Goal: Information Seeking & Learning: Check status

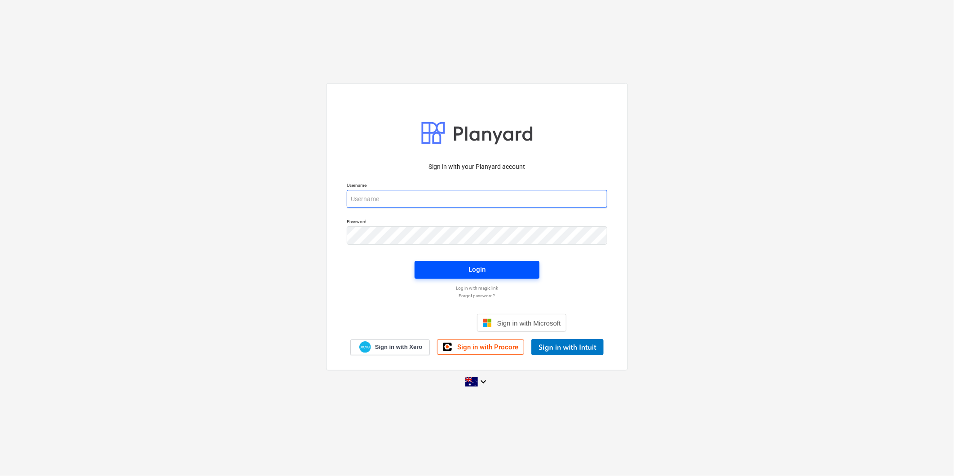
type input "[PERSON_NAME][EMAIL_ADDRESS][DOMAIN_NAME][PERSON_NAME]"
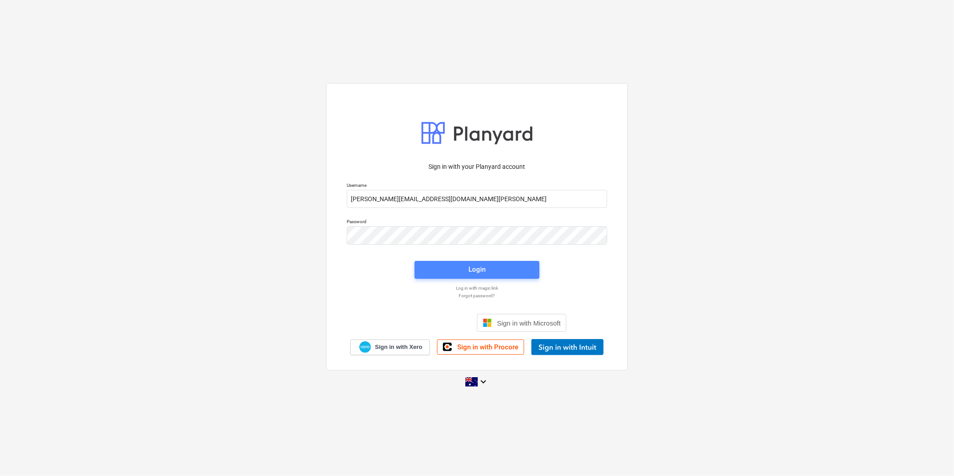
click at [483, 277] on button "Login" at bounding box center [477, 270] width 125 height 18
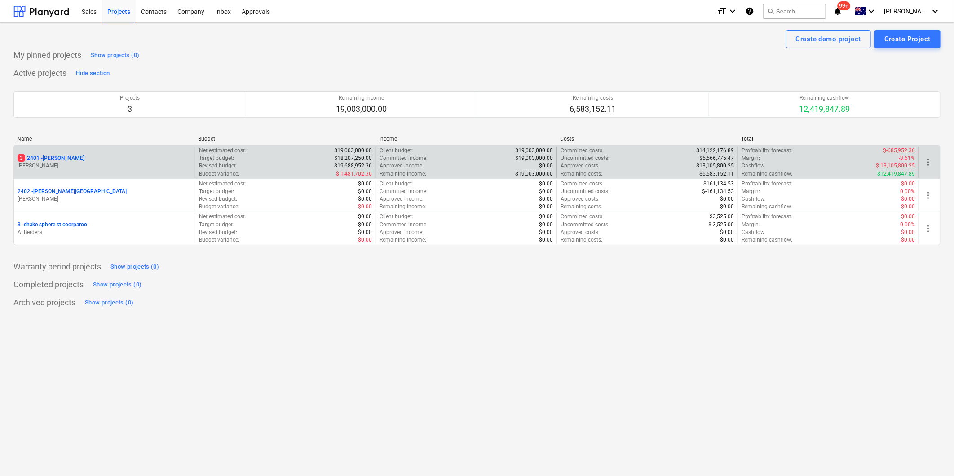
click at [121, 160] on div "3 2401 - [PERSON_NAME]" at bounding box center [105, 158] width 174 height 8
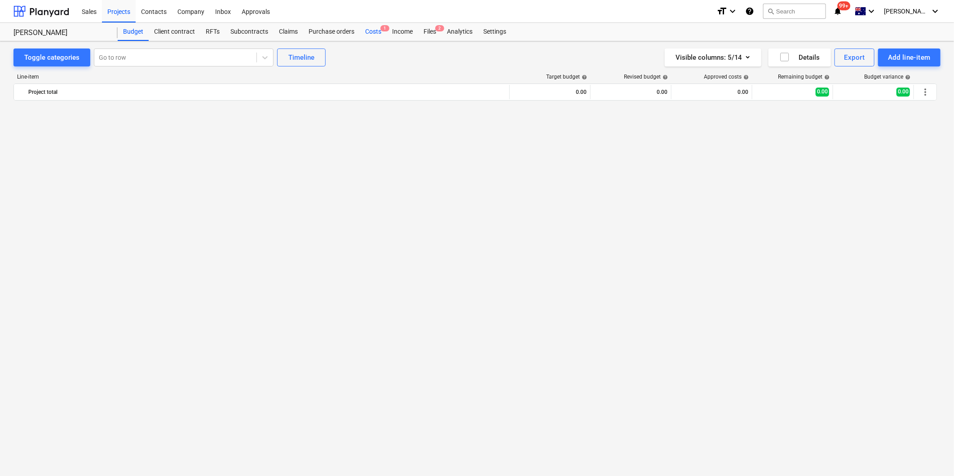
click at [375, 33] on div "Costs 1" at bounding box center [373, 32] width 27 height 18
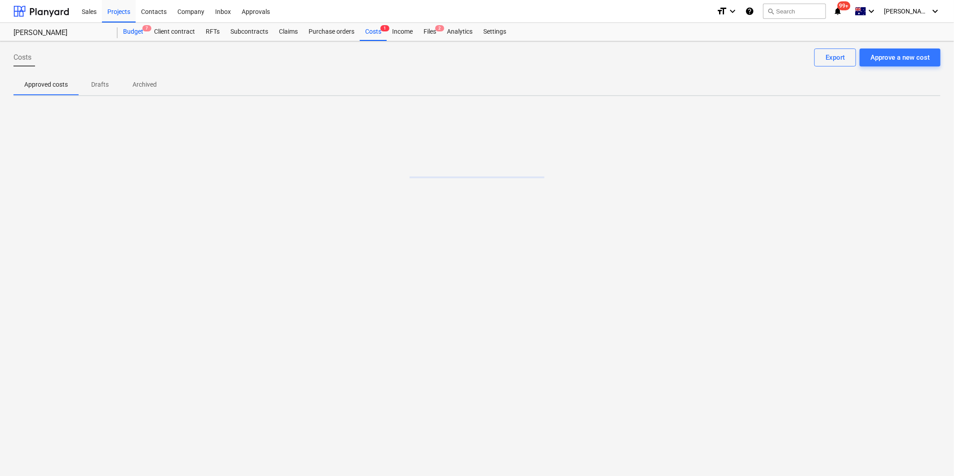
click at [135, 24] on div "Budget 7" at bounding box center [133, 32] width 31 height 18
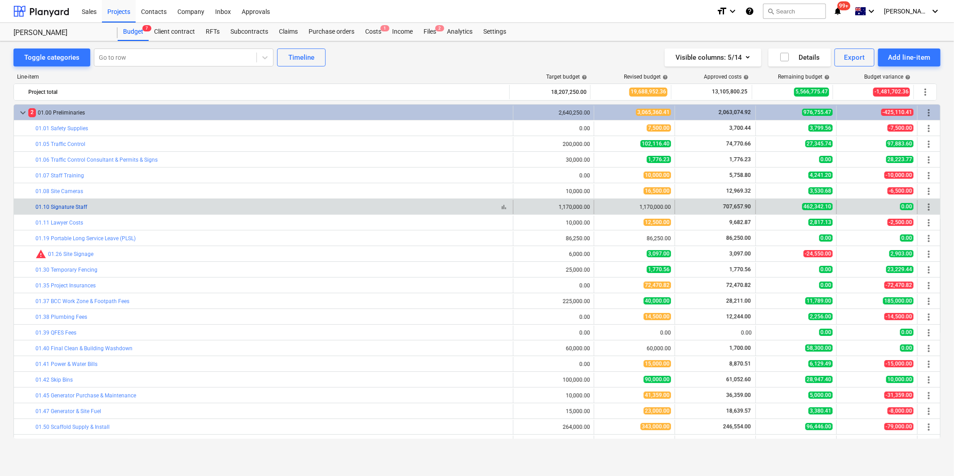
click at [71, 210] on link "01.10 Signature Staff" at bounding box center [61, 207] width 52 height 6
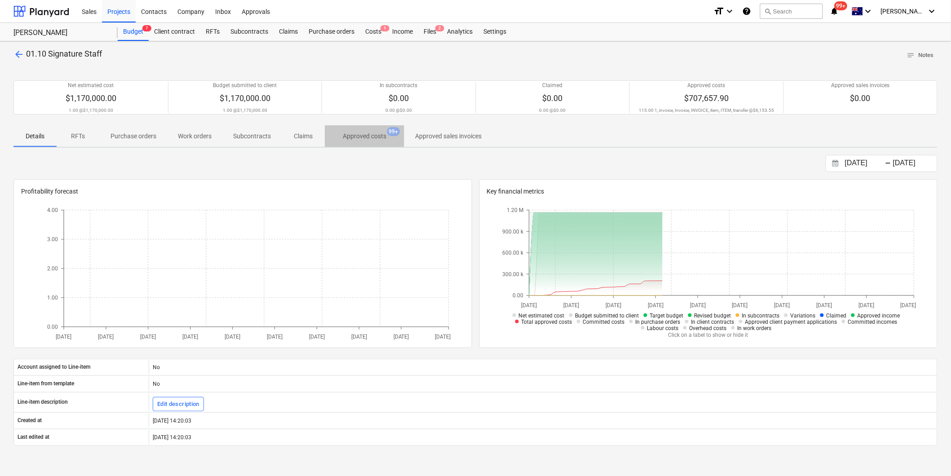
click at [366, 136] on p "Approved costs" at bounding box center [365, 136] width 44 height 9
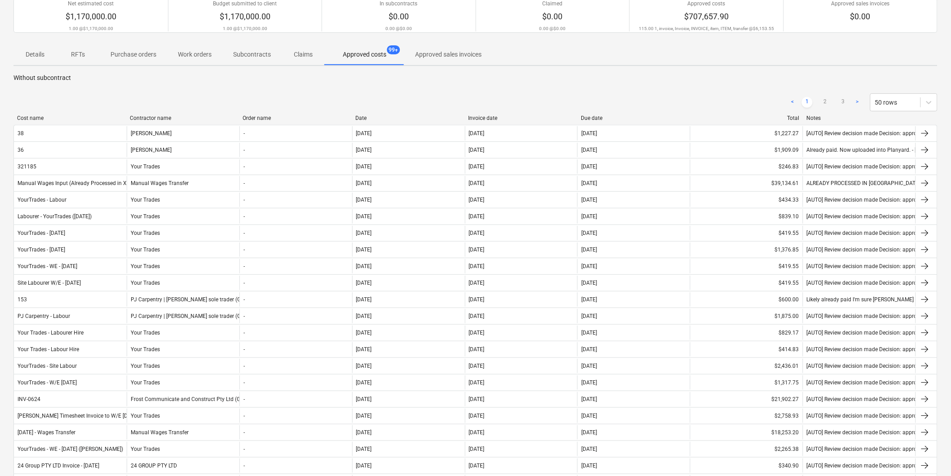
scroll to position [100, 0]
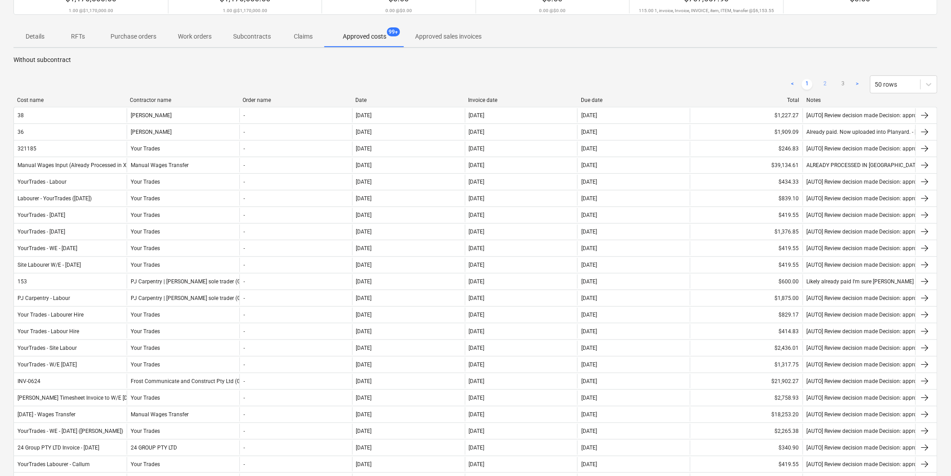
click at [820, 85] on link "2" at bounding box center [825, 84] width 11 height 11
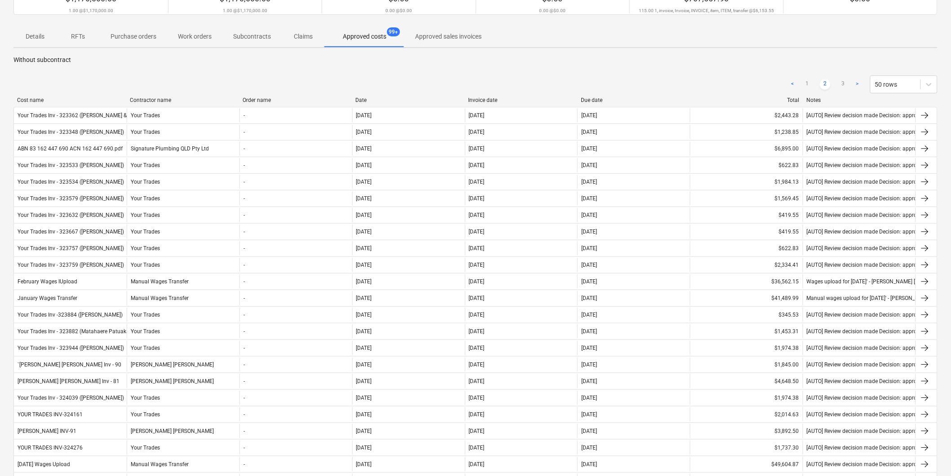
click at [824, 83] on link "2" at bounding box center [825, 84] width 11 height 11
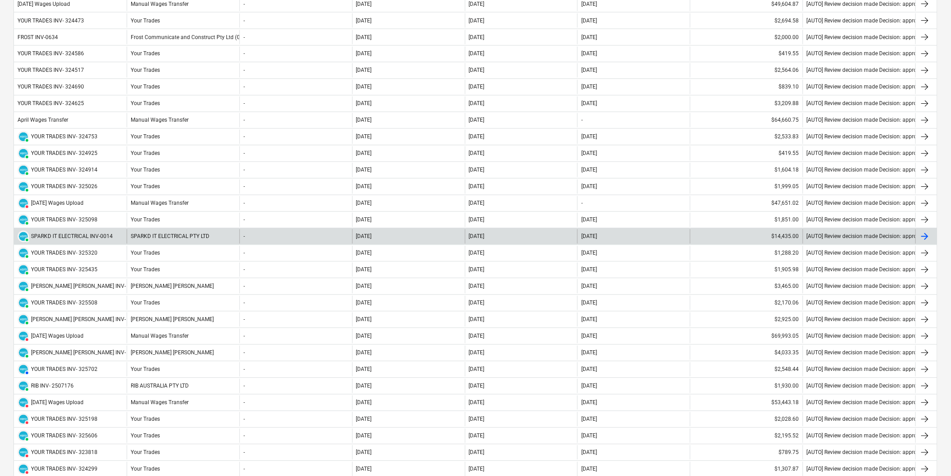
click at [178, 238] on div "SPARKD IT ELECTRICAL PTY LTD" at bounding box center [183, 236] width 113 height 14
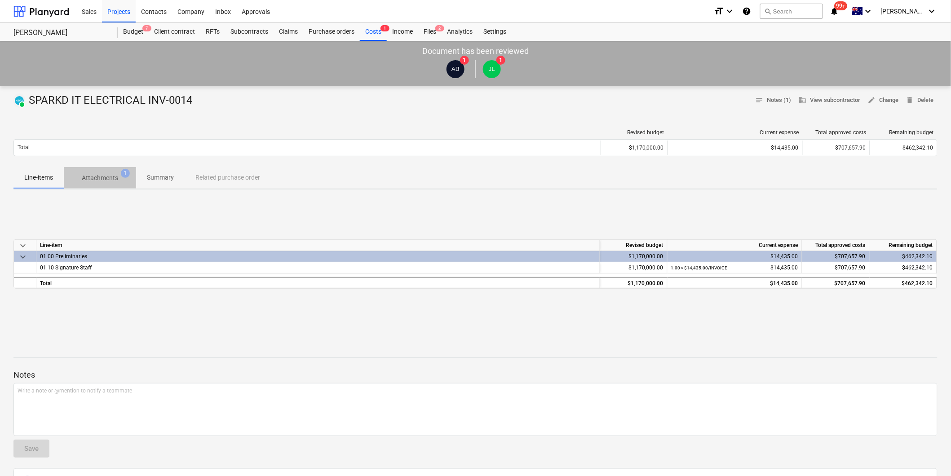
click at [118, 186] on span "Attachments 1" at bounding box center [100, 178] width 72 height 16
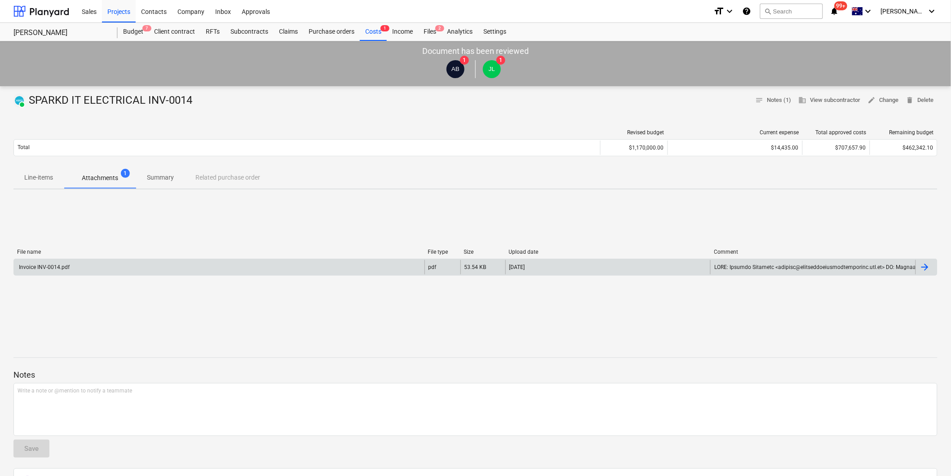
click at [74, 270] on div "Invoice INV-0014.pdf" at bounding box center [219, 267] width 410 height 14
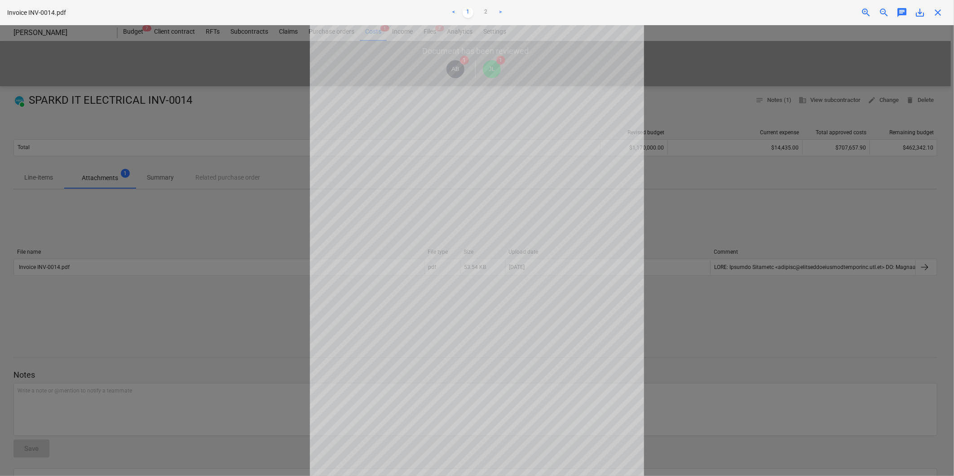
click at [788, 184] on div at bounding box center [477, 250] width 954 height 451
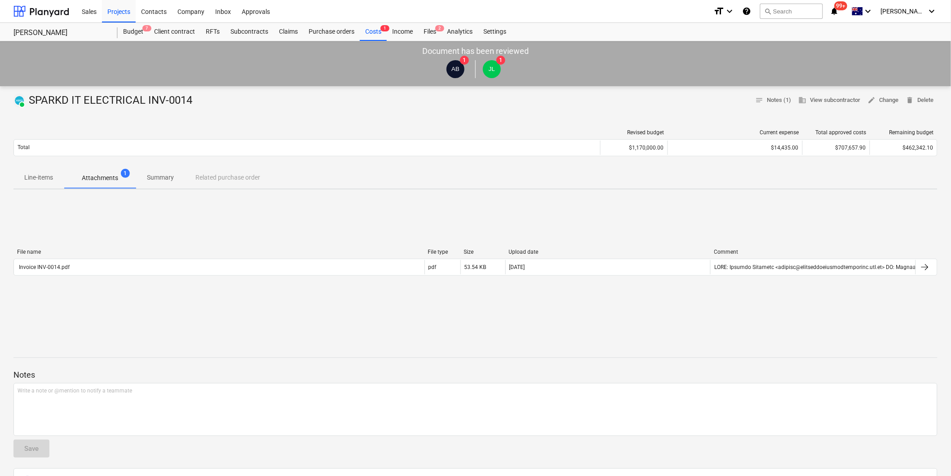
click at [30, 182] on p "Line-items" at bounding box center [38, 177] width 29 height 9
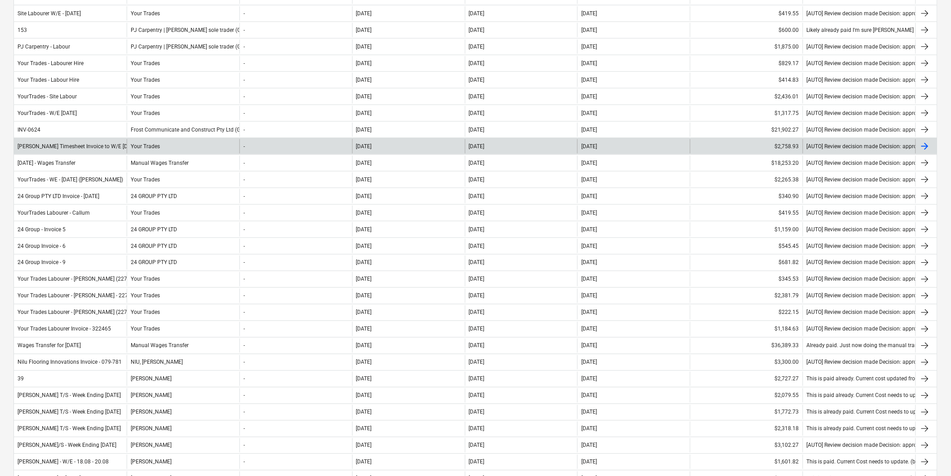
scroll to position [11, 0]
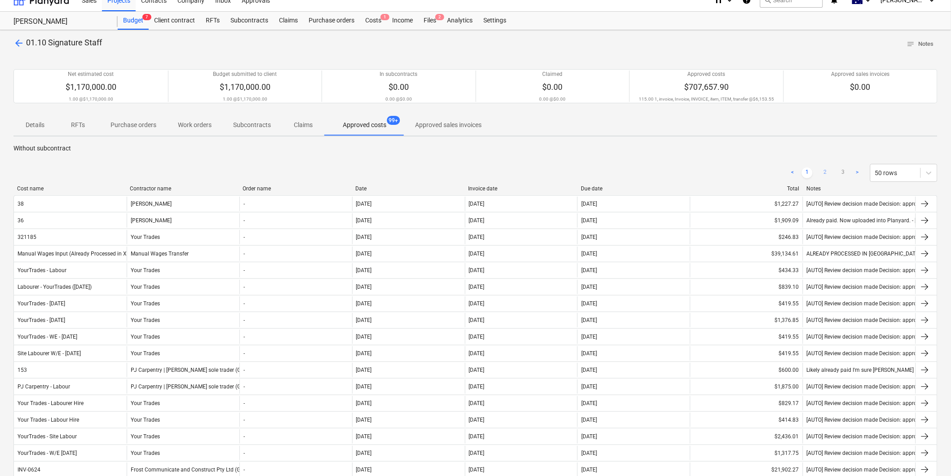
click at [827, 171] on link "2" at bounding box center [825, 173] width 11 height 11
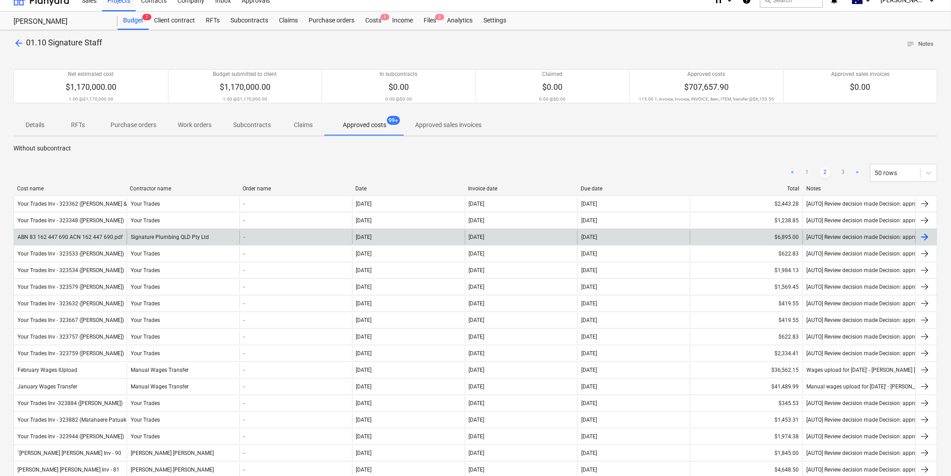
click at [105, 236] on div "ABN 83 162 447 690 ACN 162 447 690.pdf" at bounding box center [70, 237] width 105 height 6
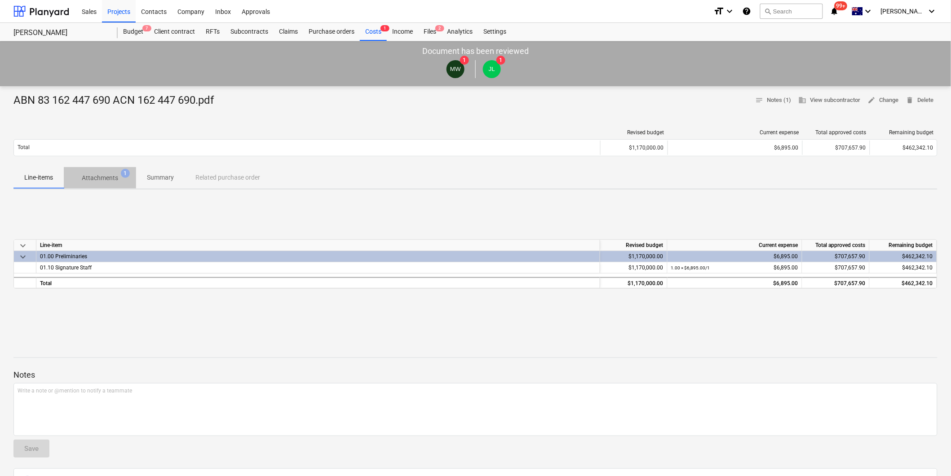
click at [93, 185] on span "Attachments 1" at bounding box center [100, 178] width 72 height 16
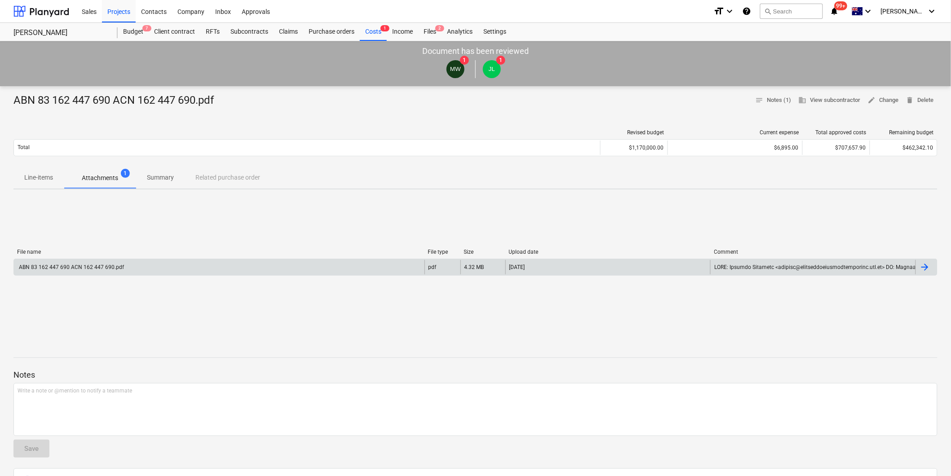
click at [79, 263] on div "ABN 83 162 447 690 ACN 162 447 690.pdf" at bounding box center [219, 267] width 410 height 14
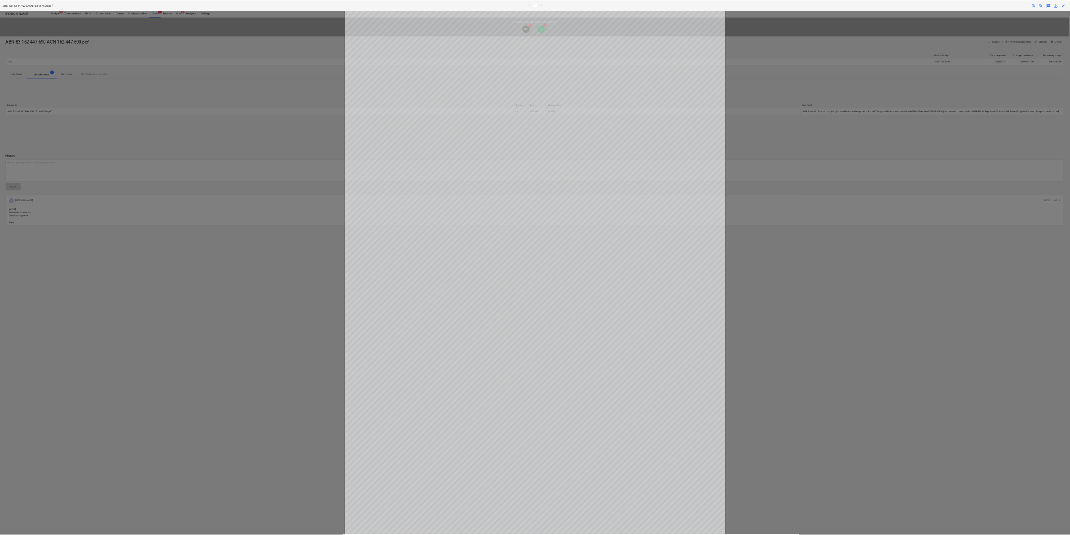
scroll to position [229, 0]
